Goal: Register for event/course

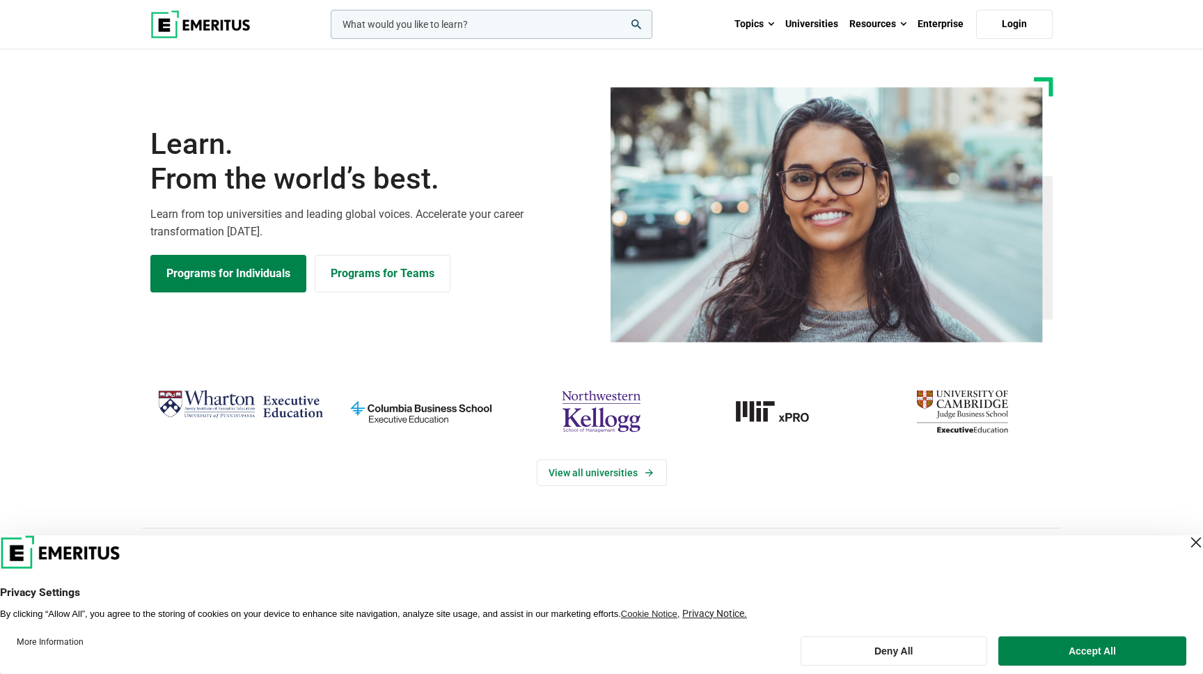
click at [416, 25] on input "woocommerce-product-search-field-0" at bounding box center [492, 24] width 322 height 29
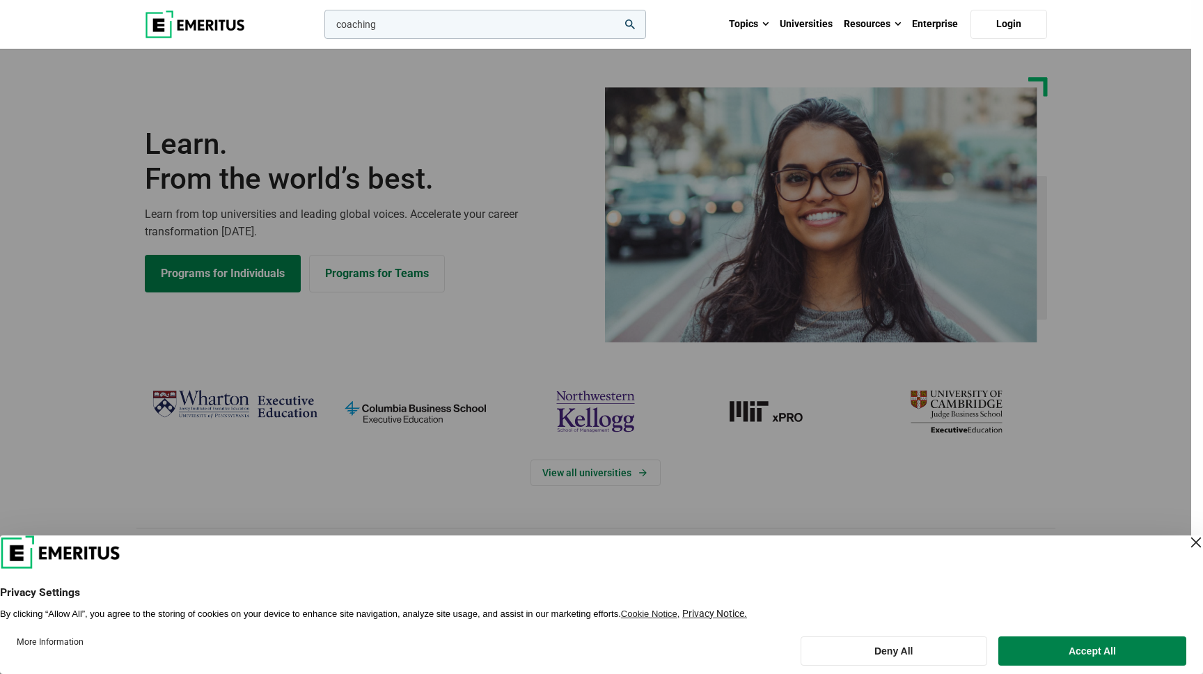
type input "coaching"
click at [322, 28] on button "search" at bounding box center [322, 28] width 0 height 0
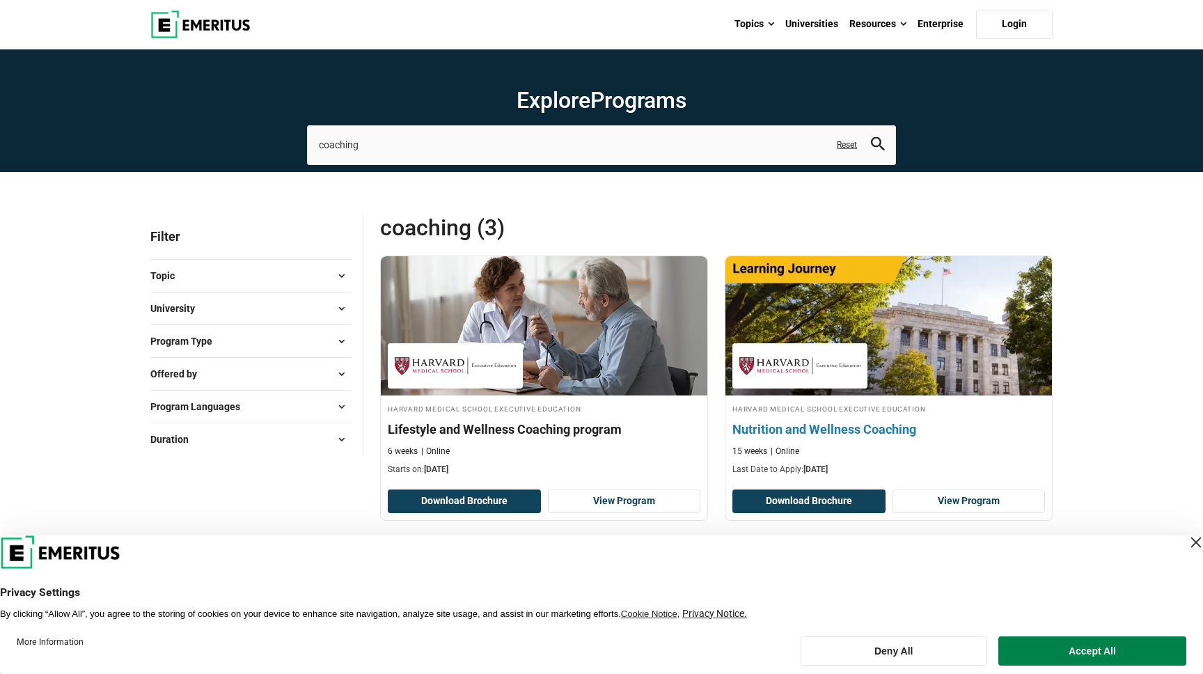
click at [871, 436] on h4 "Nutrition and Wellness Coaching" at bounding box center [888, 428] width 312 height 17
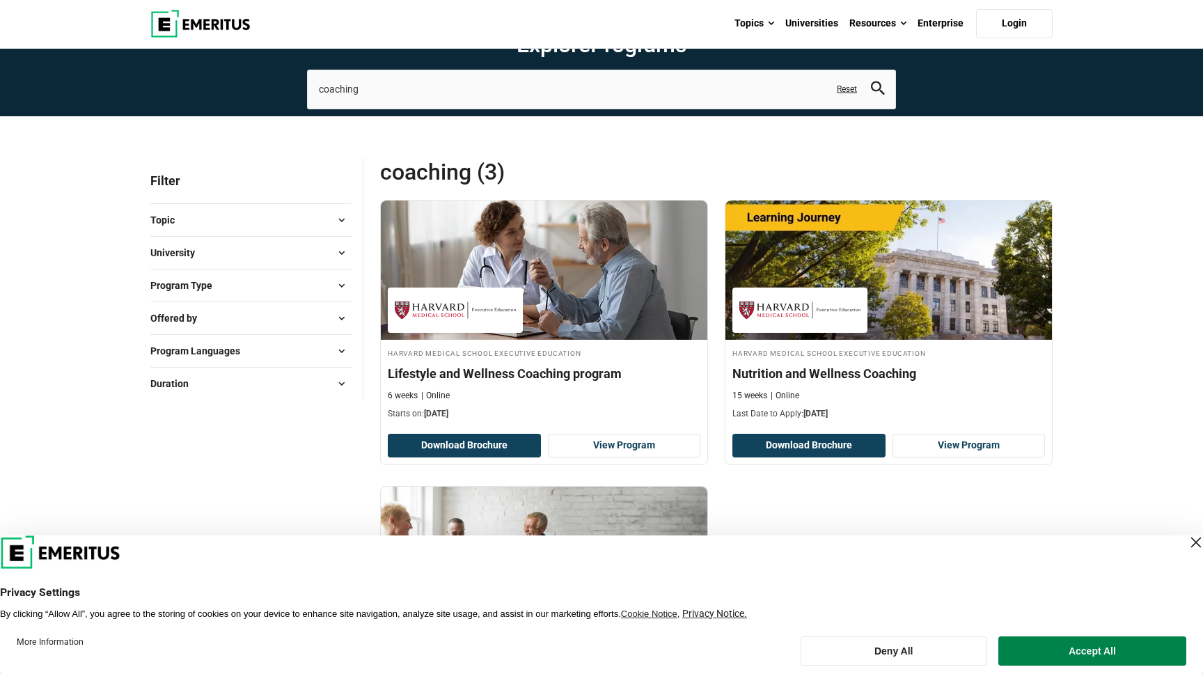
scroll to position [58, 0]
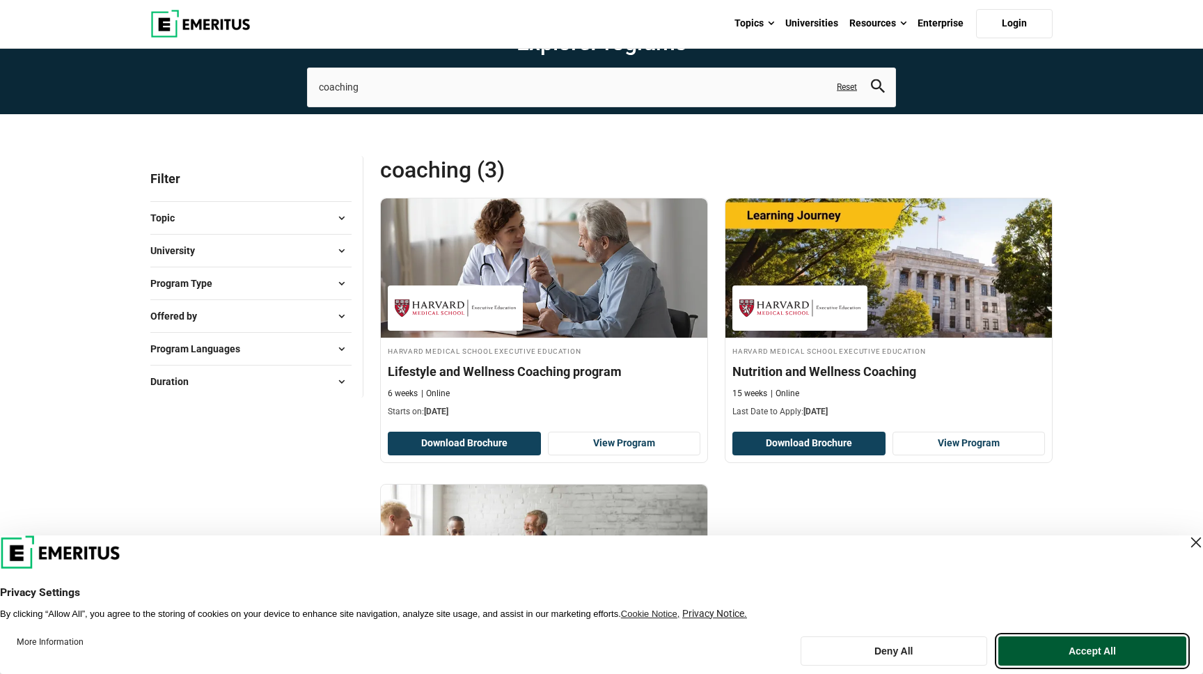
click at [1029, 653] on button "Accept All" at bounding box center [1092, 650] width 188 height 29
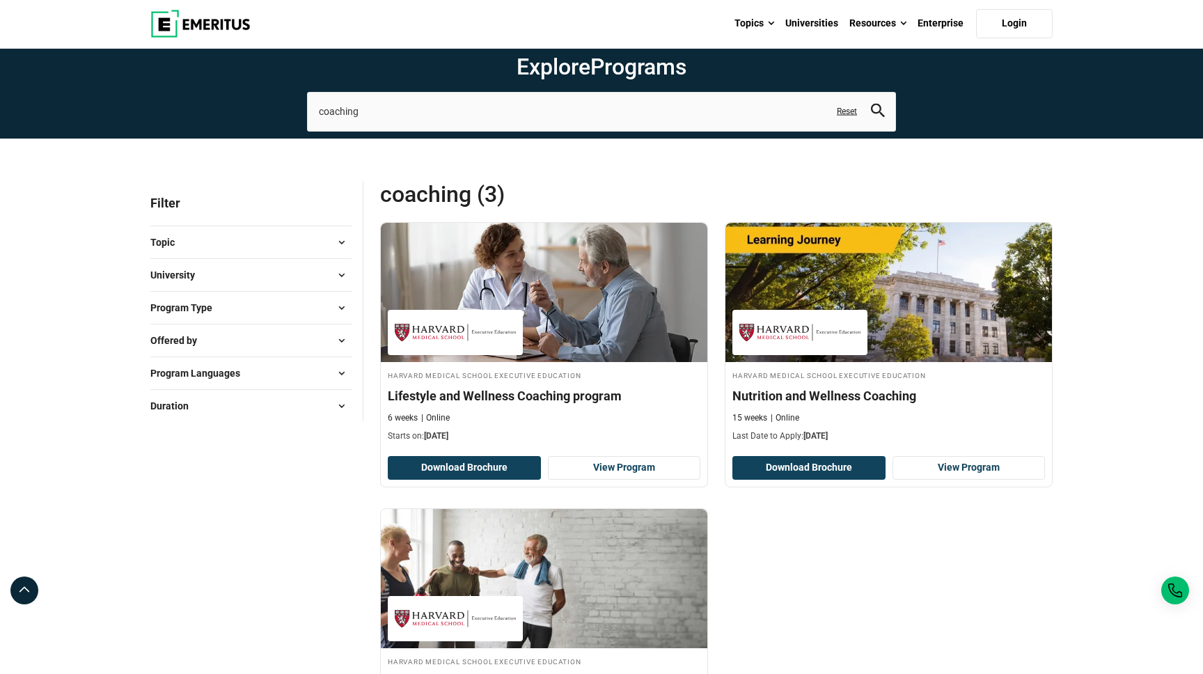
scroll to position [0, 0]
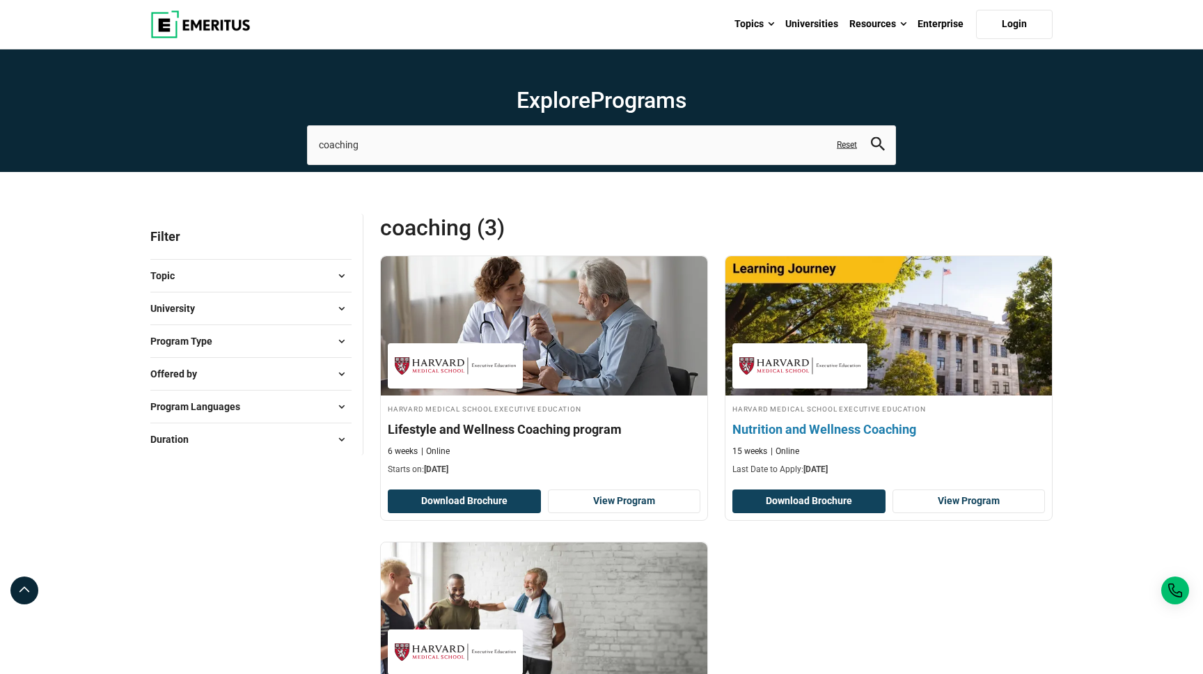
click at [879, 395] on link "Harvard Medical School Executive Education Nutrition and Wellness Coaching 15 w…" at bounding box center [888, 369] width 326 height 227
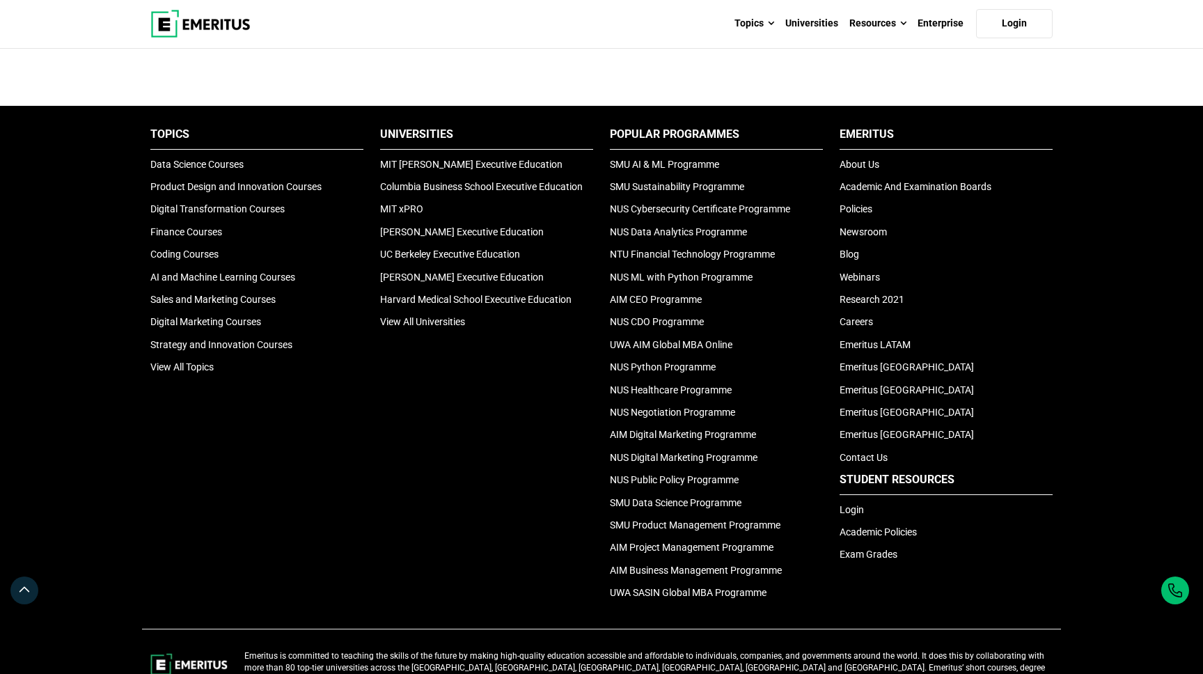
scroll to position [793, 0]
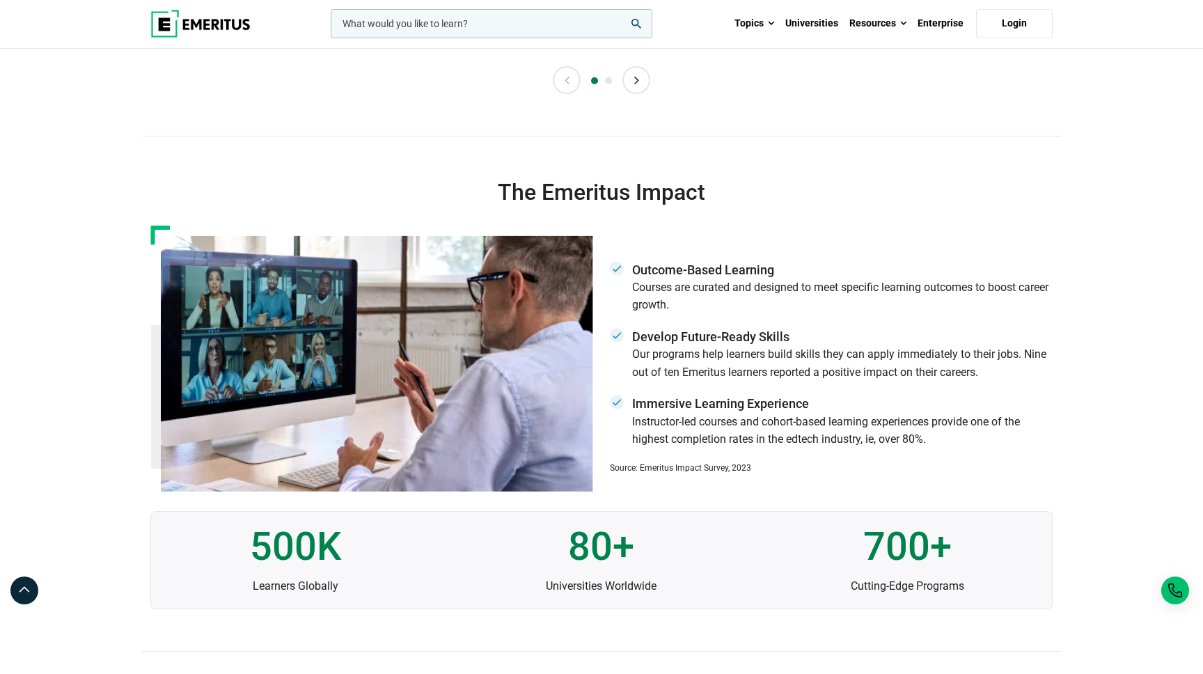
scroll to position [4793, 0]
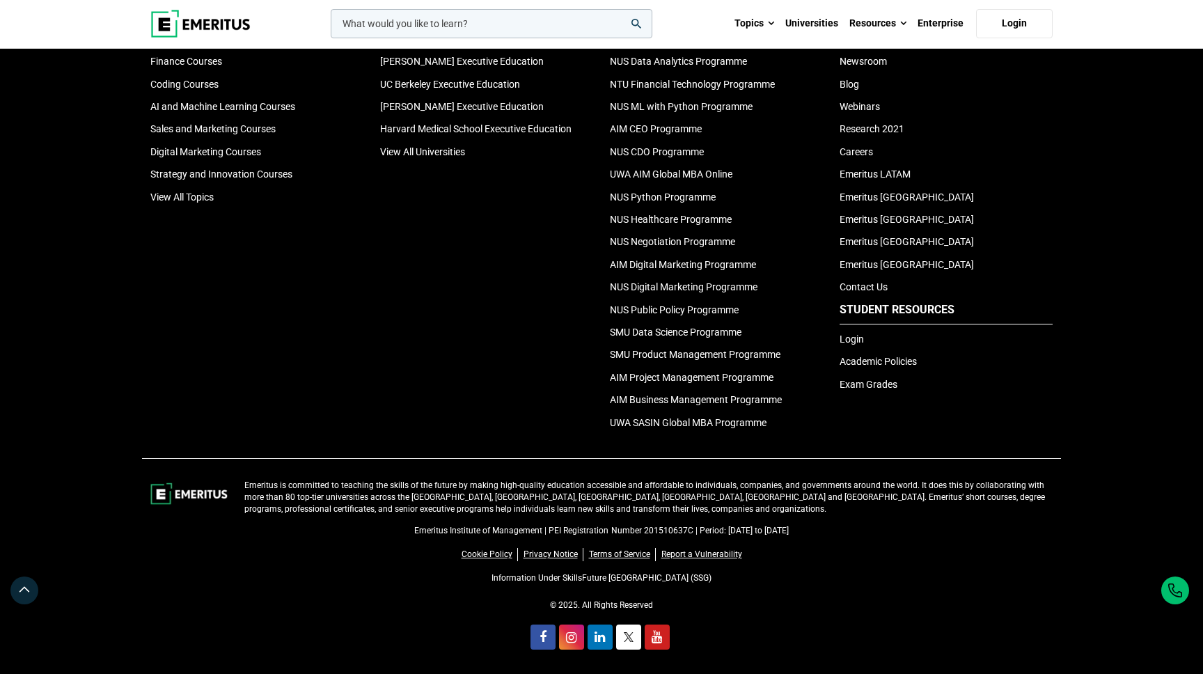
click at [731, 612] on div "Emeritus Institute of Management | PEI Registration Number 201510637C | Period:…" at bounding box center [601, 583] width 919 height 138
click at [613, 578] on link "Information Under SkillsFuture [GEOGRAPHIC_DATA] (SSG)" at bounding box center [601, 578] width 220 height 10
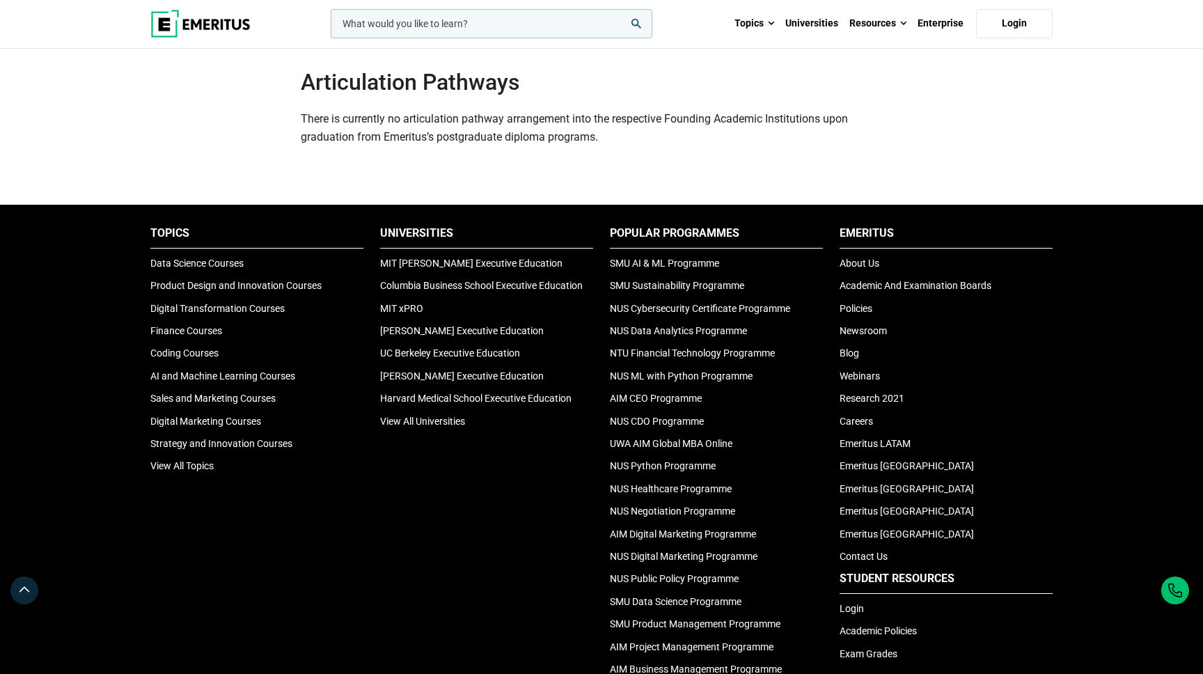
scroll to position [4245, 0]
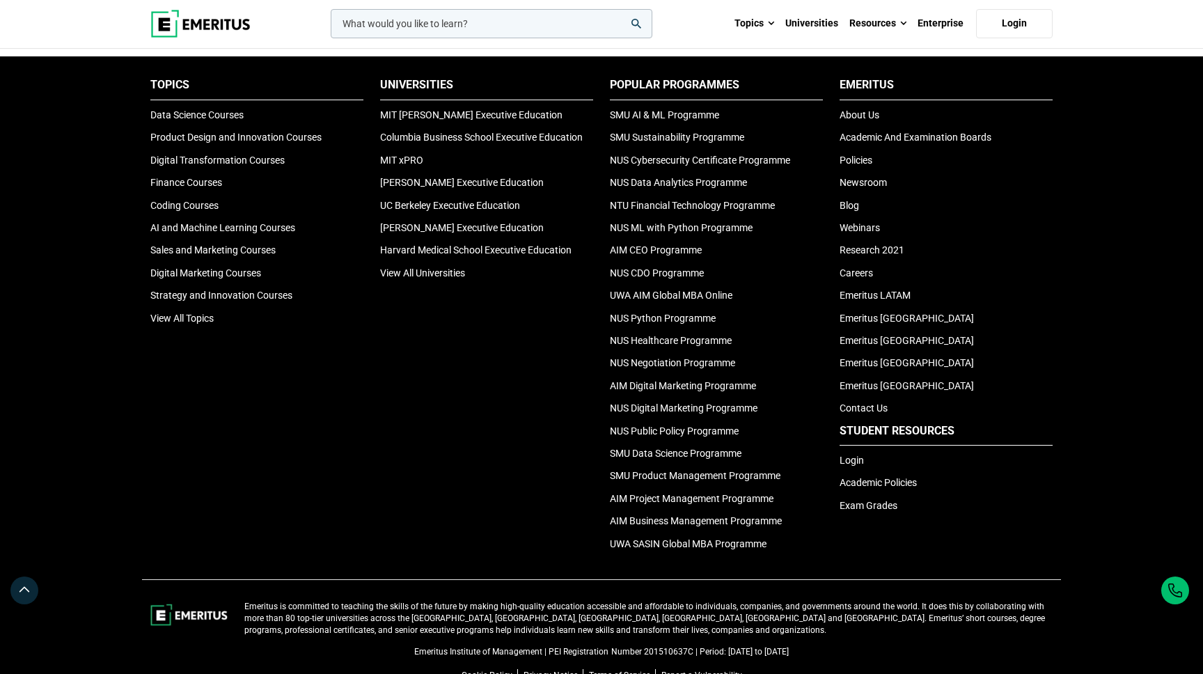
scroll to position [4709, 0]
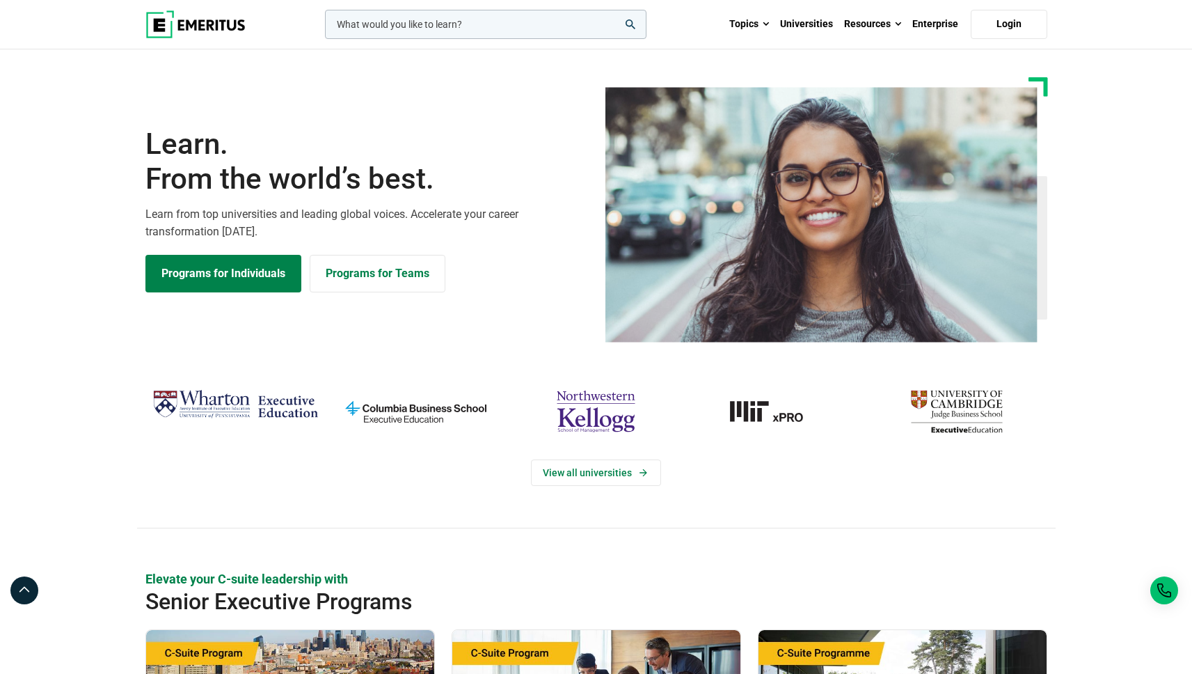
drag, startPoint x: 233, startPoint y: 29, endPoint x: 182, endPoint y: 31, distance: 51.5
click at [182, 31] on div "leadership marketing project management data science product management Topics …" at bounding box center [596, 24] width 919 height 49
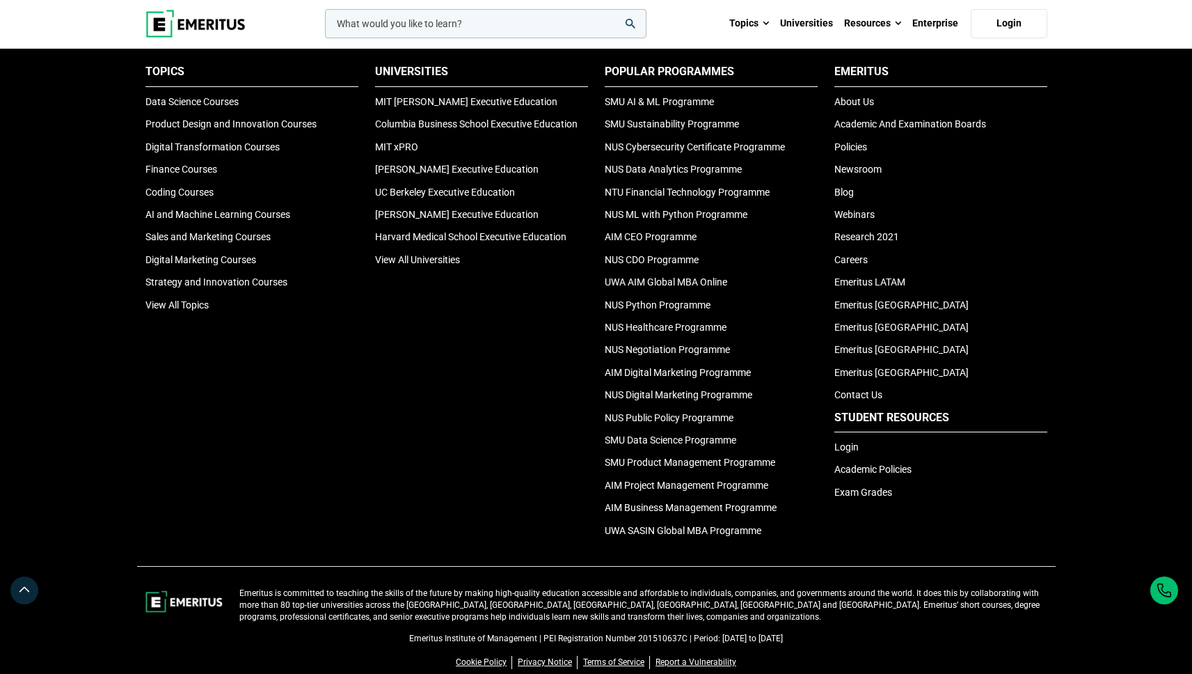
scroll to position [4681, 0]
